Goal: Find specific page/section: Find specific page/section

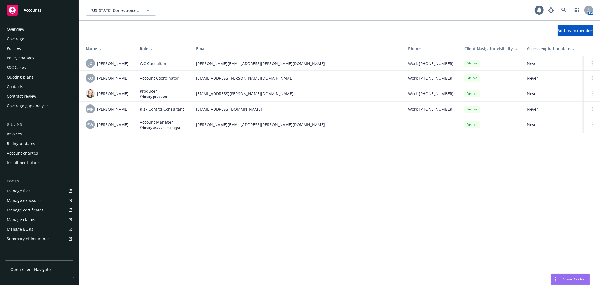
scroll to position [82, 0]
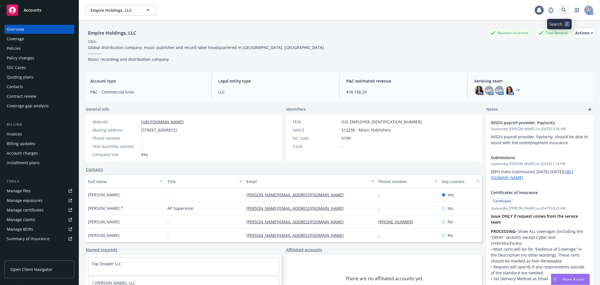
click at [562, 9] on link at bounding box center [563, 10] width 11 height 11
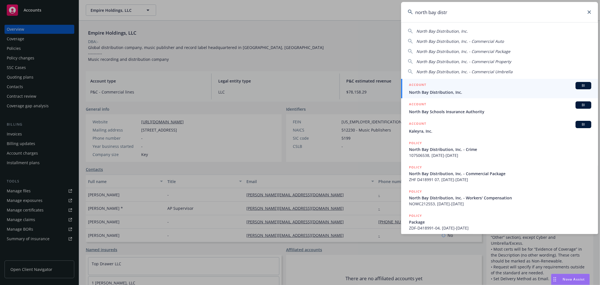
type input "north bay distr"
click at [470, 89] on div "ACCOUNT BI" at bounding box center [500, 85] width 182 height 7
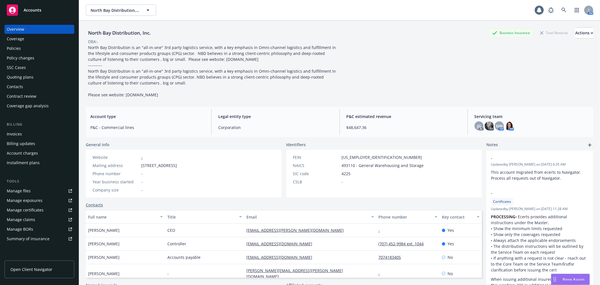
click at [34, 189] on link "Manage files" at bounding box center [40, 190] width 70 height 9
click at [563, 7] on link at bounding box center [563, 10] width 11 height 11
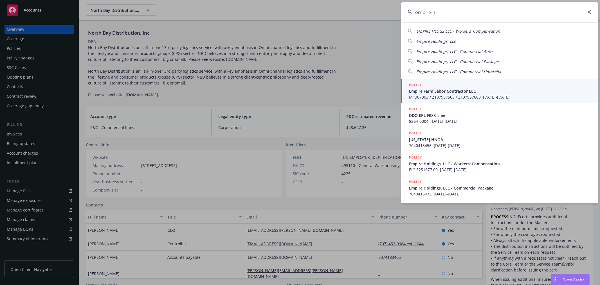
click at [461, 31] on span "EMPIRE HLDGS LLC - Workers' Compensation" at bounding box center [458, 30] width 84 height 5
type input "EMPIRE HLDGS LLC - Workers' Compensation"
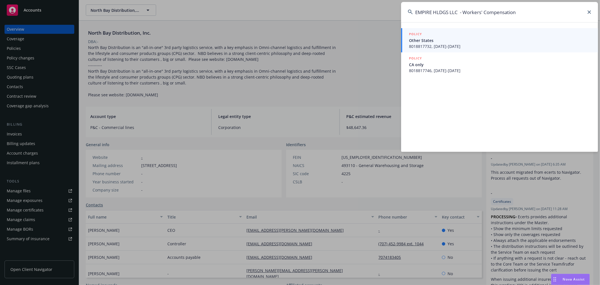
click at [435, 41] on span "Other States" at bounding box center [500, 40] width 182 height 6
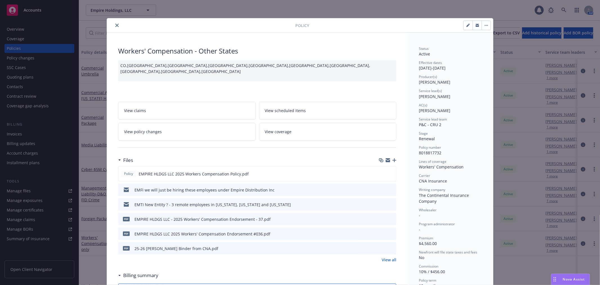
click at [115, 26] on icon "close" at bounding box center [116, 25] width 3 height 3
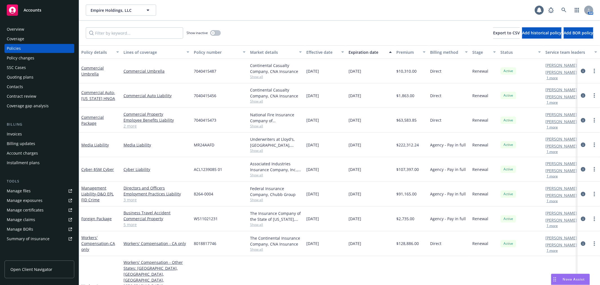
click at [34, 194] on link "Manage files" at bounding box center [40, 190] width 70 height 9
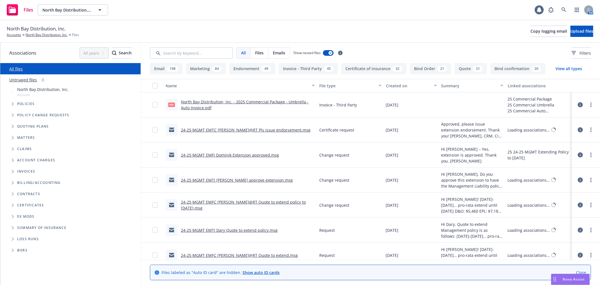
click at [9, 204] on span "Folder Tree Example" at bounding box center [12, 205] width 9 height 9
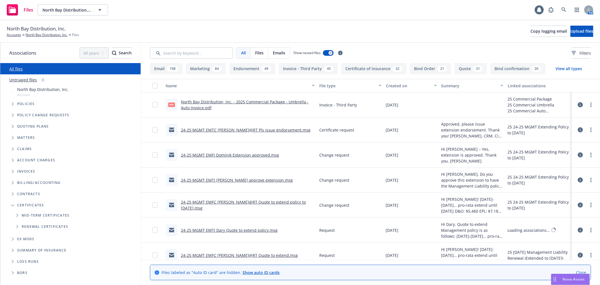
click at [17, 215] on icon "Folder Tree Example" at bounding box center [17, 215] width 2 height 3
click at [115, 238] on div "Edit Folder" at bounding box center [119, 236] width 9 height 9
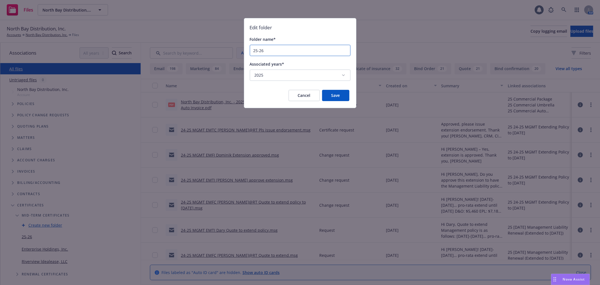
drag, startPoint x: 282, startPoint y: 49, endPoint x: 234, endPoint y: 49, distance: 47.8
click at [234, 49] on div "Edit folder Folder name* 25-26 Associated years* 2025 Cancel Save" at bounding box center [300, 142] width 600 height 285
type input "Mid-Term COIs"
click at [337, 95] on button "Save" at bounding box center [335, 95] width 27 height 11
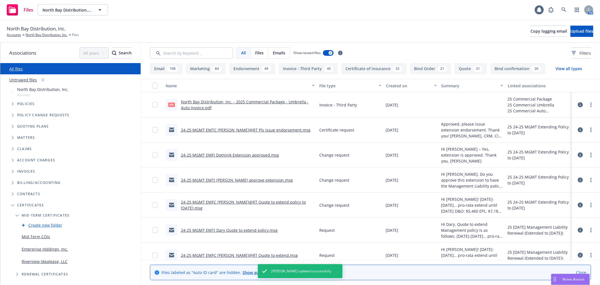
click at [42, 236] on link "Mid-Term COIs" at bounding box center [36, 237] width 28 height 6
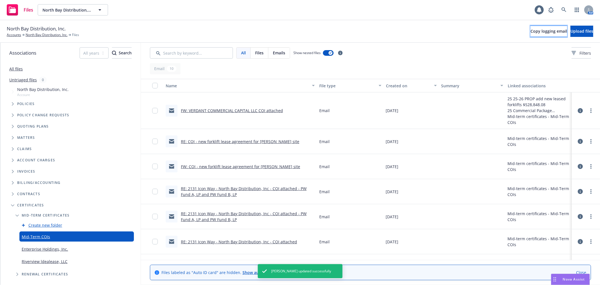
click at [531, 32] on span "Copy logging email" at bounding box center [549, 30] width 37 height 5
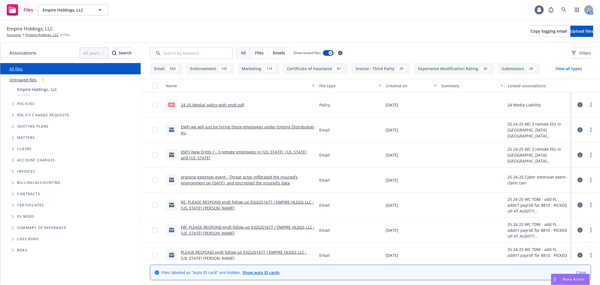
click at [12, 204] on icon "Folder Tree Example" at bounding box center [13, 204] width 2 height 3
click at [17, 215] on icon "Folder Tree Example" at bounding box center [17, 215] width 2 height 3
click at [29, 248] on link "Mid-Term COIs" at bounding box center [36, 249] width 28 height 6
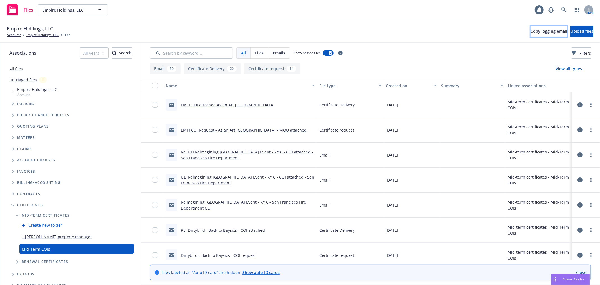
click at [531, 31] on span "Copy logging email" at bounding box center [549, 30] width 37 height 5
